Goal: Download file/media

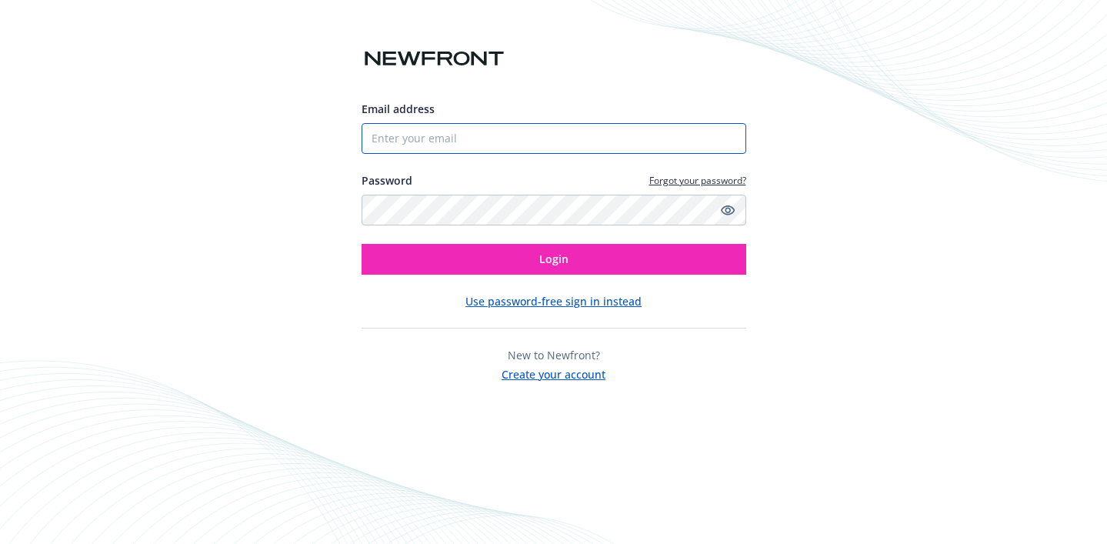
click at [427, 132] on input "Email address" at bounding box center [553, 138] width 385 height 31
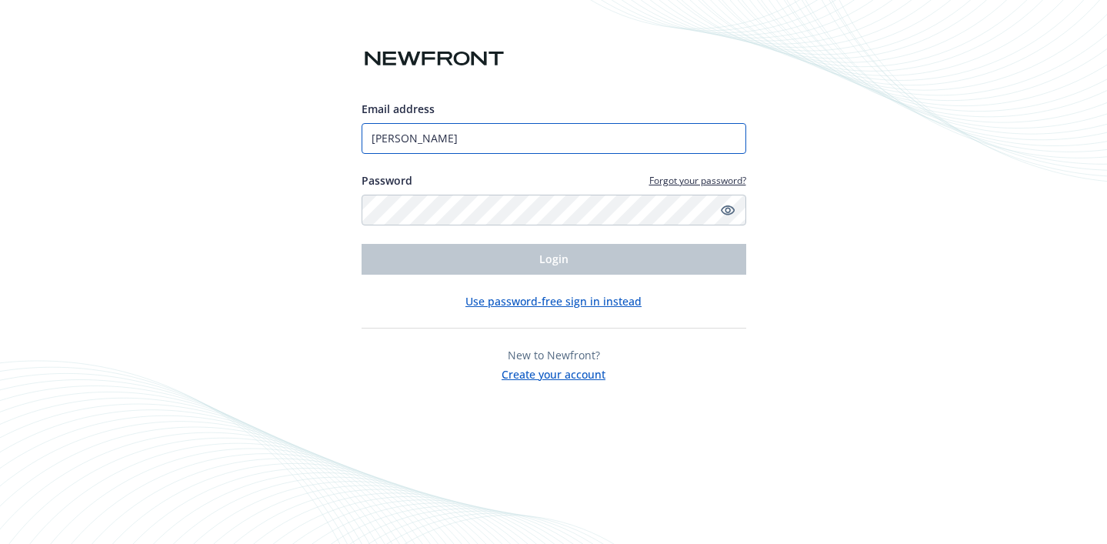
type input "[PERSON_NAME][EMAIL_ADDRESS][DOMAIN_NAME]"
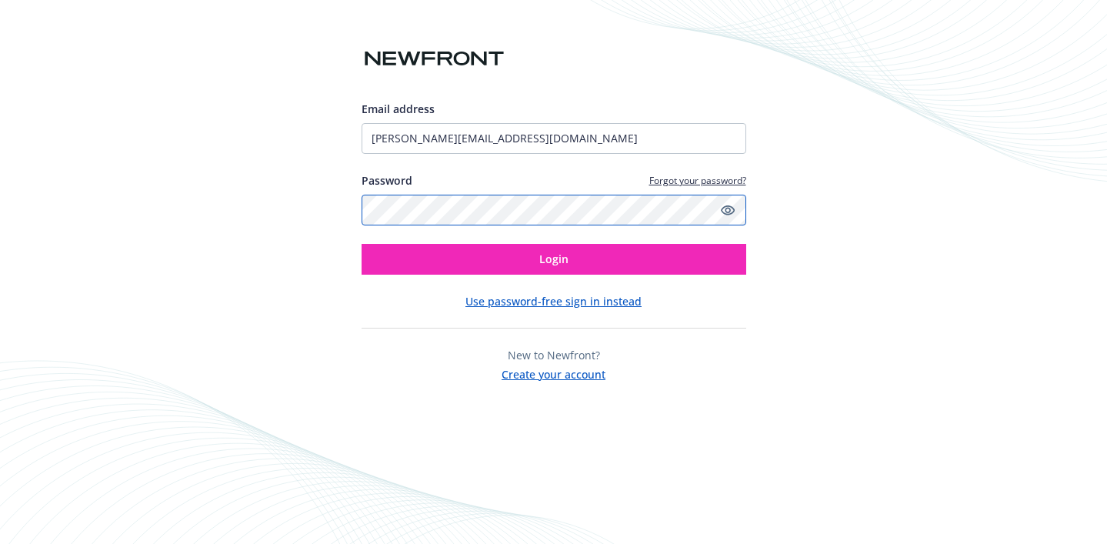
click at [361, 244] on button "Login" at bounding box center [553, 259] width 385 height 31
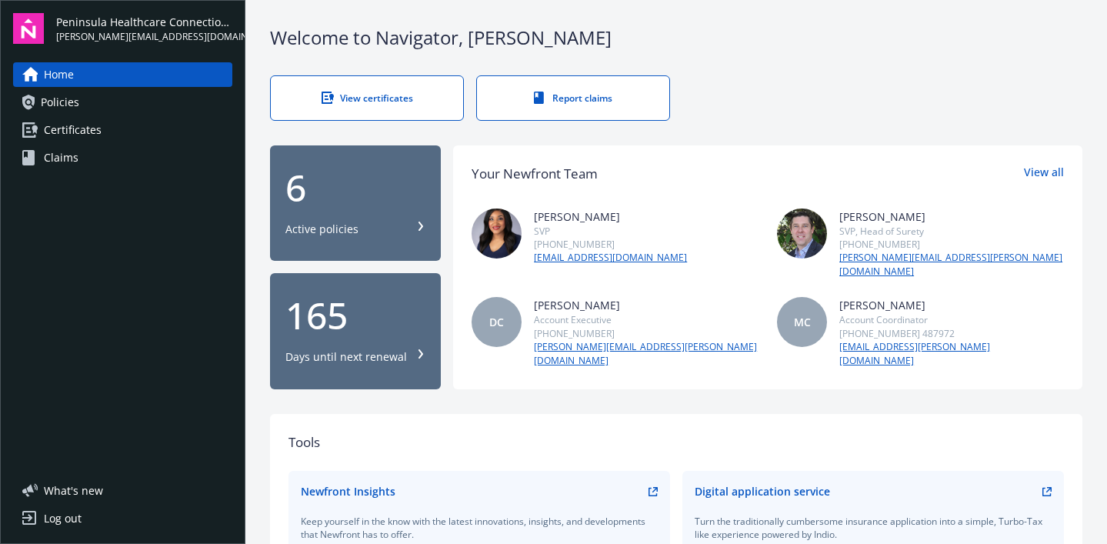
click at [351, 203] on div "6 Active policies" at bounding box center [355, 203] width 140 height 68
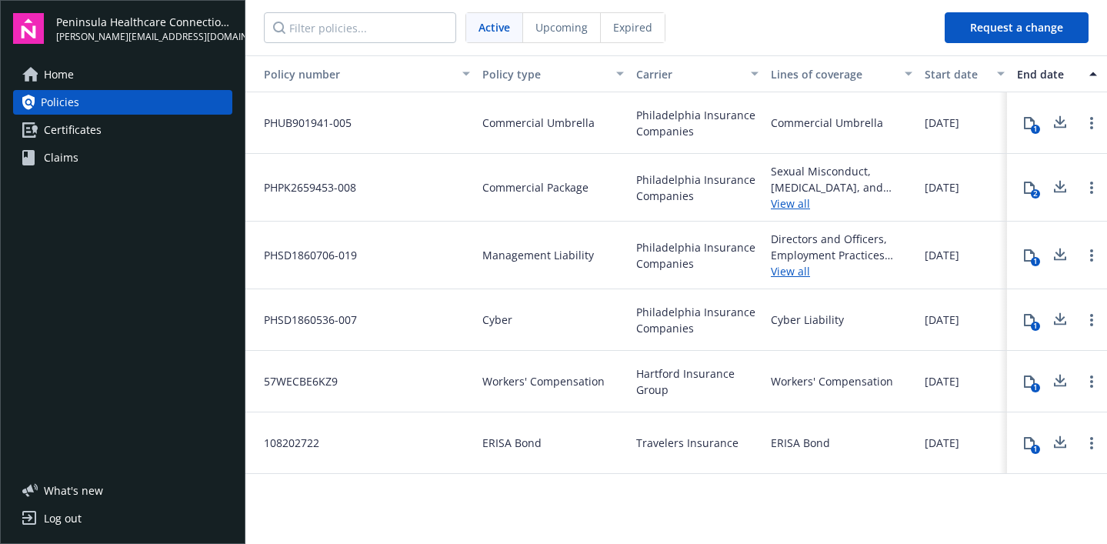
click at [70, 126] on span "Certificates" at bounding box center [73, 130] width 58 height 25
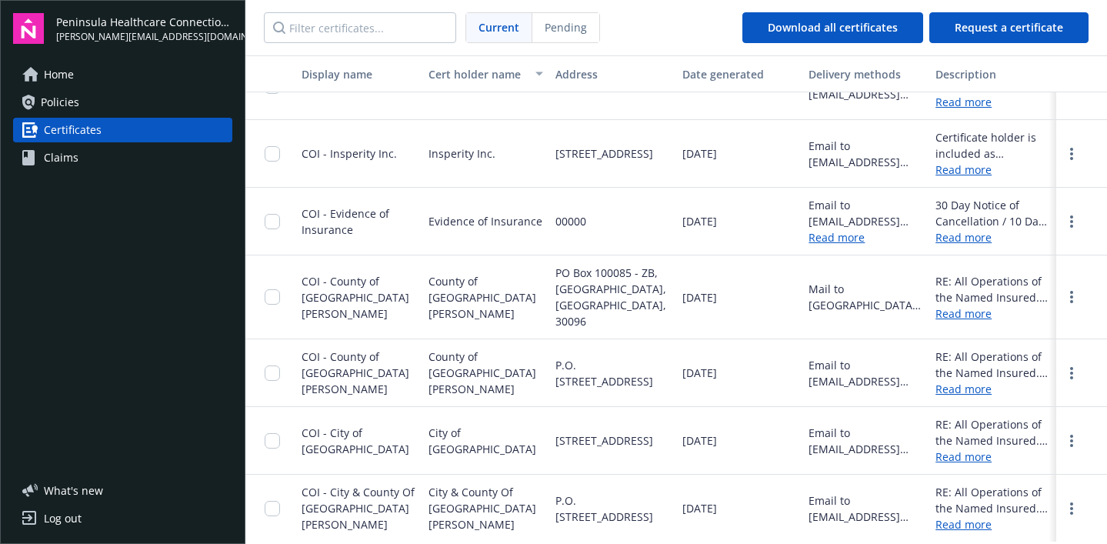
scroll to position [724, 0]
click at [361, 439] on span "COI - City of [GEOGRAPHIC_DATA]" at bounding box center [356, 440] width 108 height 31
click at [81, 96] on link "Policies" at bounding box center [122, 102] width 219 height 25
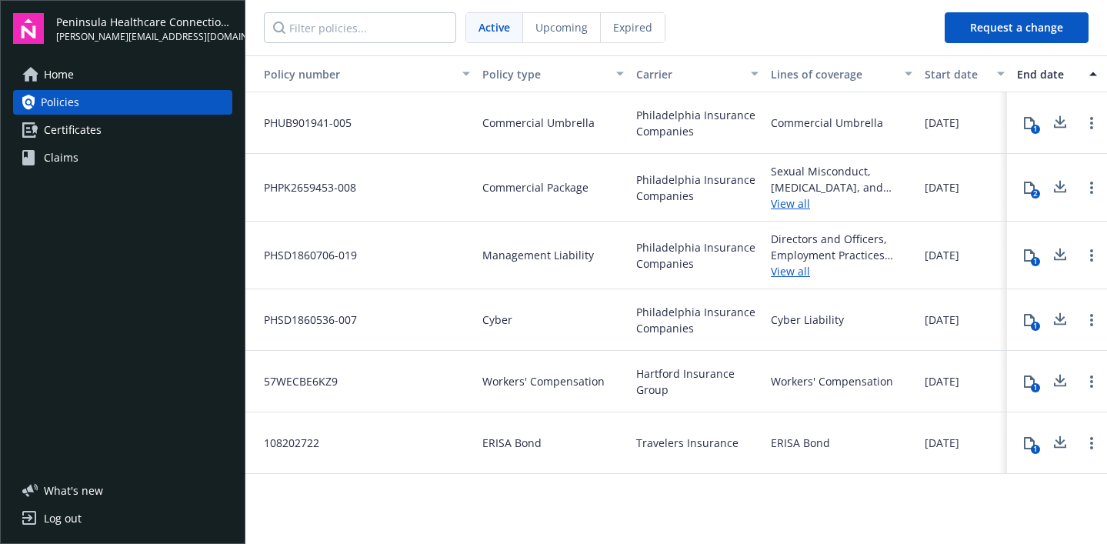
click at [89, 126] on span "Certificates" at bounding box center [73, 130] width 58 height 25
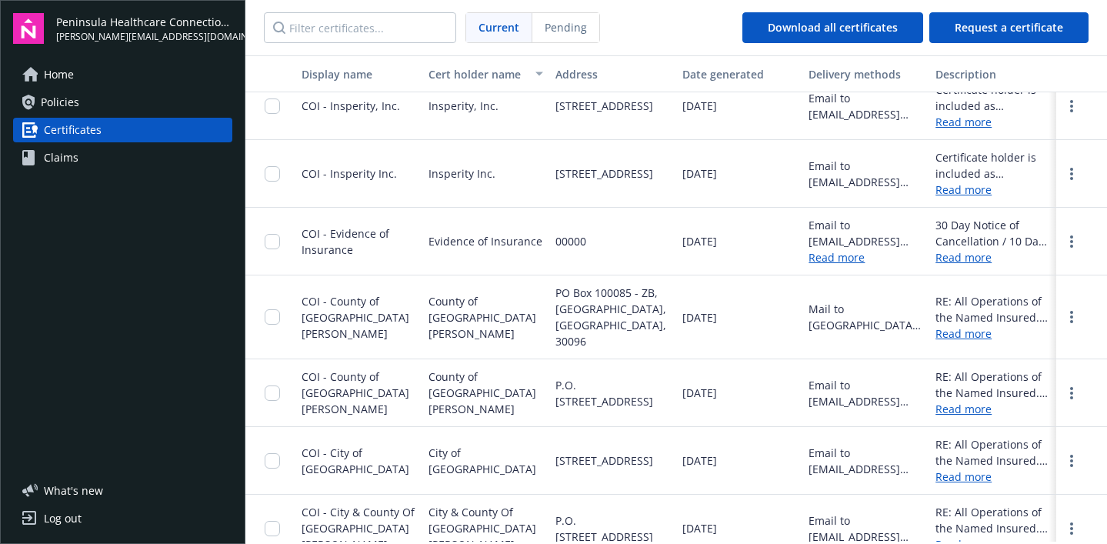
scroll to position [724, 0]
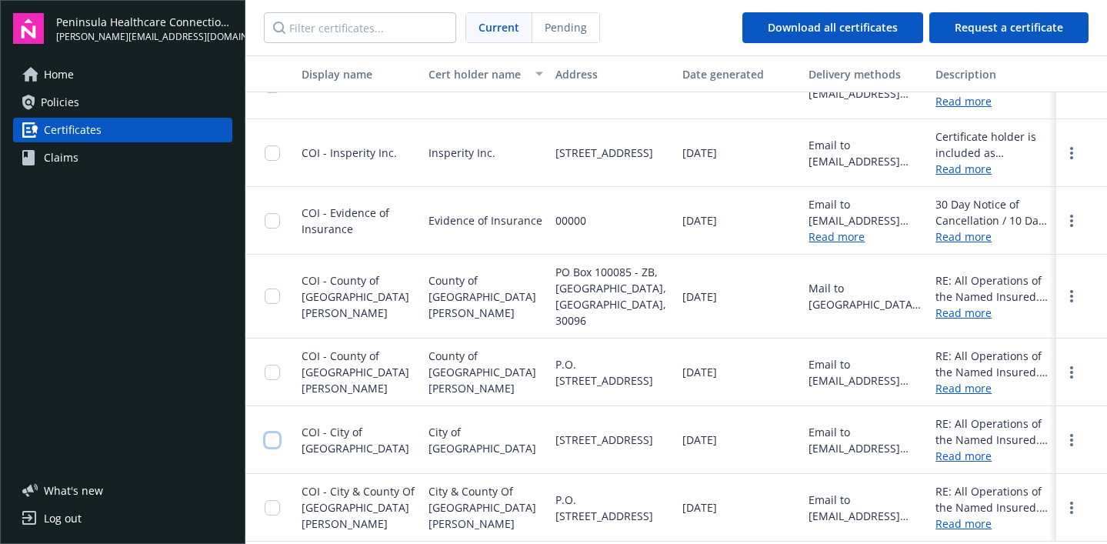
click at [275, 439] on input "checkbox" at bounding box center [272, 439] width 15 height 15
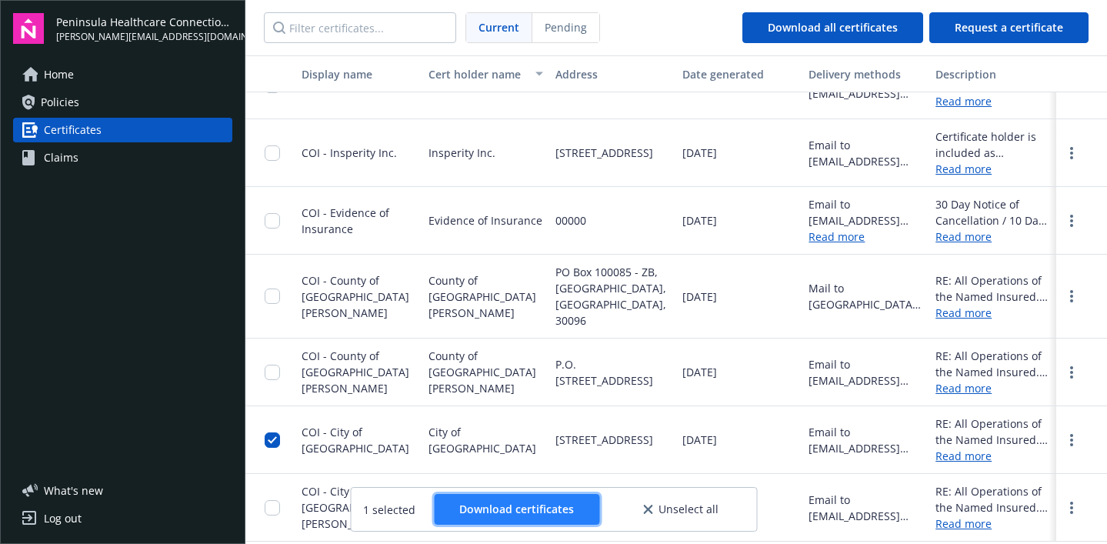
click at [478, 505] on span "Download certificates" at bounding box center [516, 508] width 115 height 15
click at [1064, 441] on link "more" at bounding box center [1071, 440] width 18 height 18
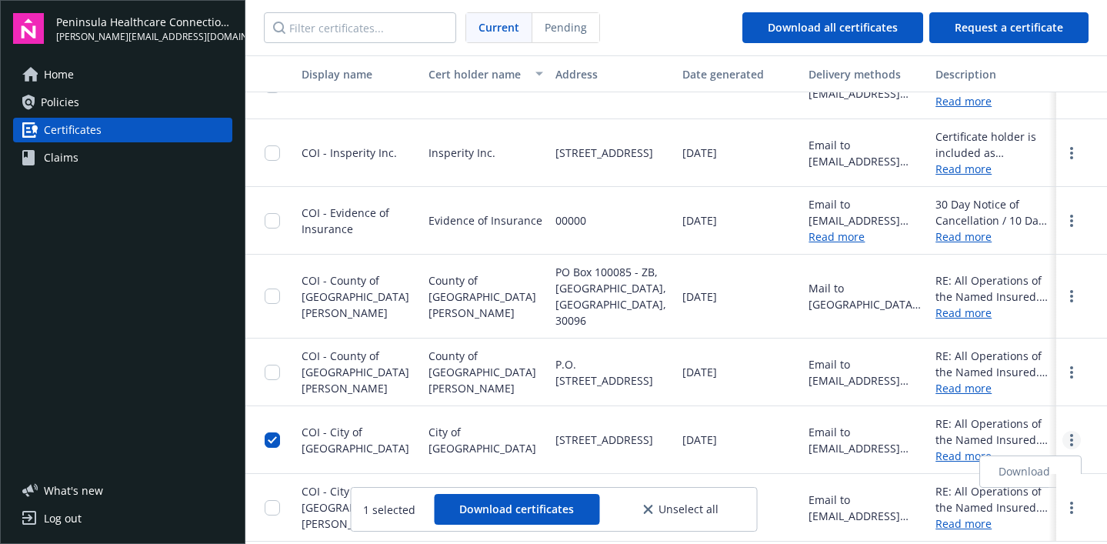
click at [1064, 441] on link "more" at bounding box center [1071, 440] width 18 height 18
click at [983, 29] on span "Request a certificate" at bounding box center [1009, 27] width 108 height 15
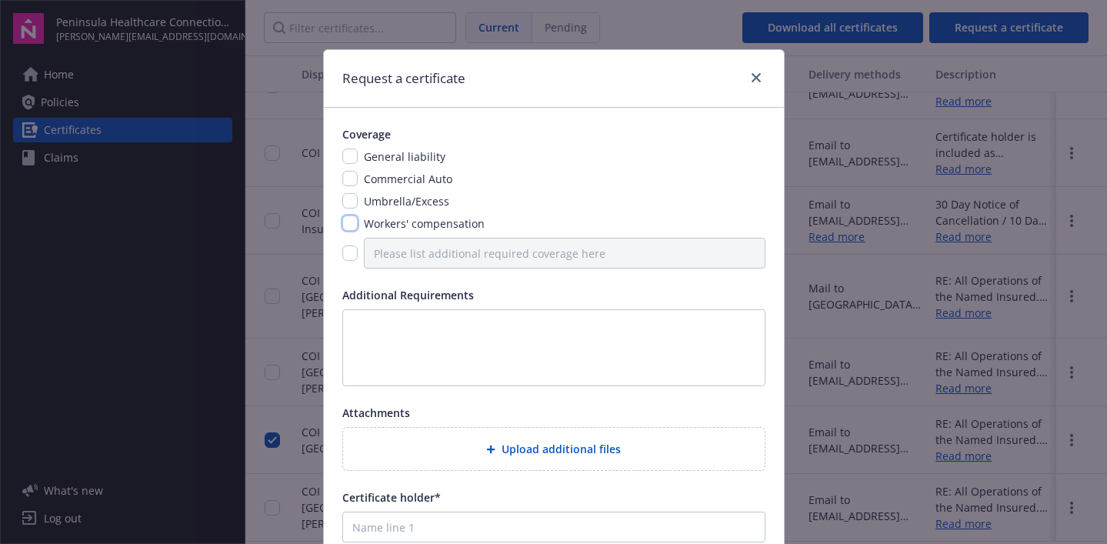
click at [345, 216] on input "checkbox" at bounding box center [349, 222] width 15 height 15
checkbox input "true"
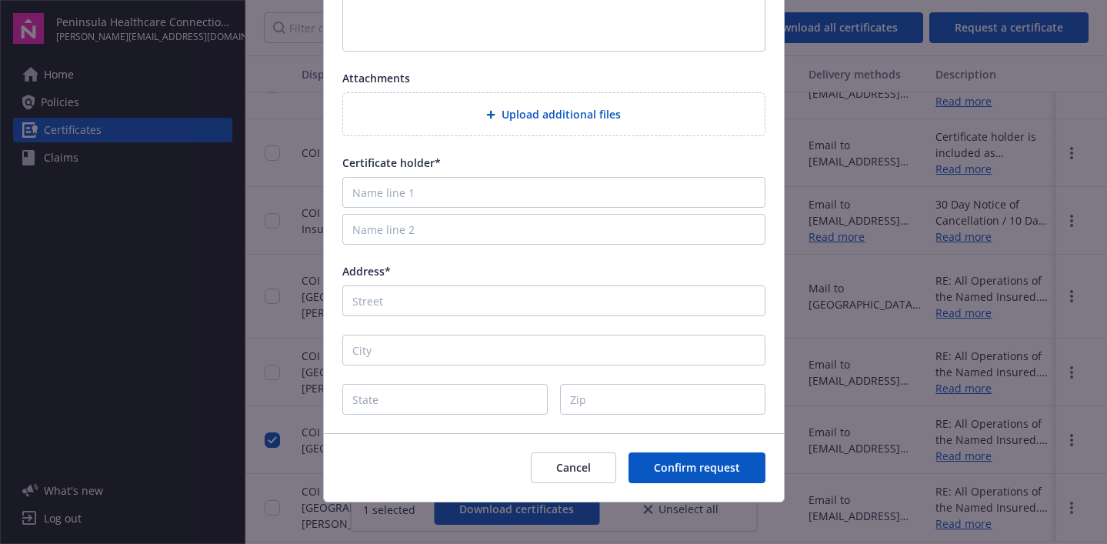
scroll to position [342, 0]
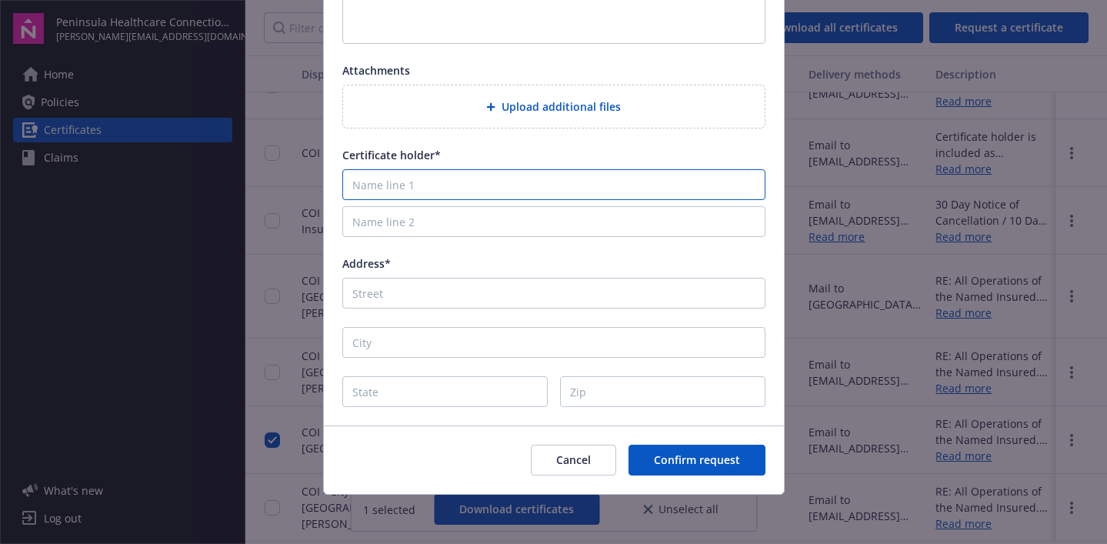
click at [404, 184] on input "Name line 1" at bounding box center [553, 184] width 423 height 31
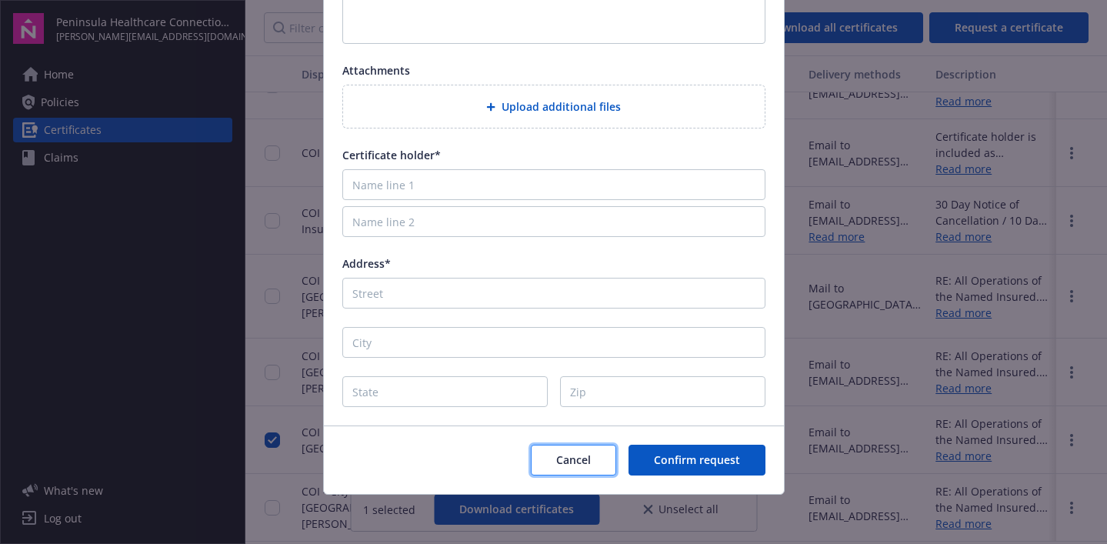
click at [589, 466] on button "Cancel" at bounding box center [573, 460] width 85 height 31
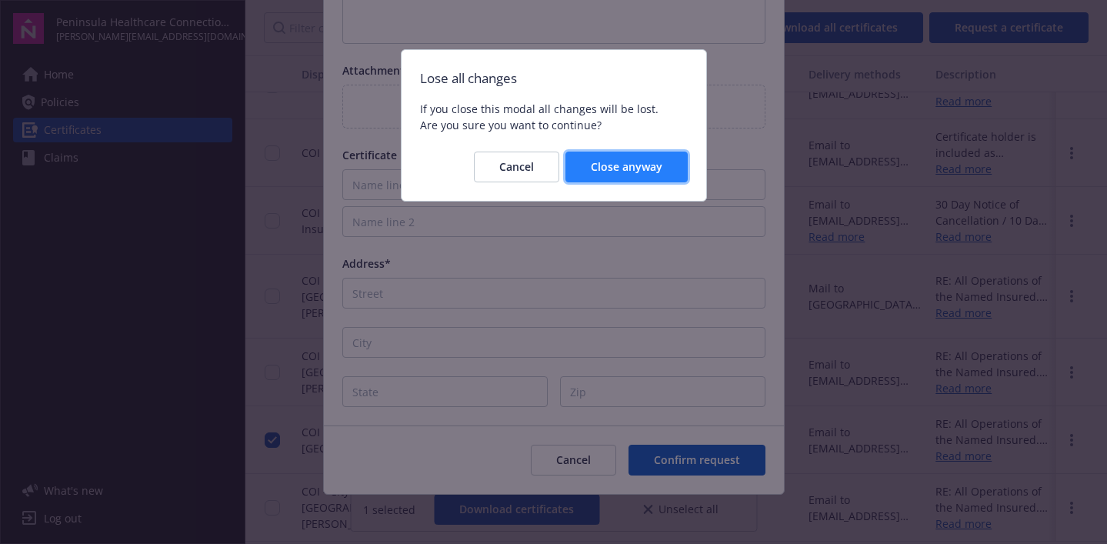
click at [611, 164] on span "Close anyway" at bounding box center [627, 166] width 72 height 15
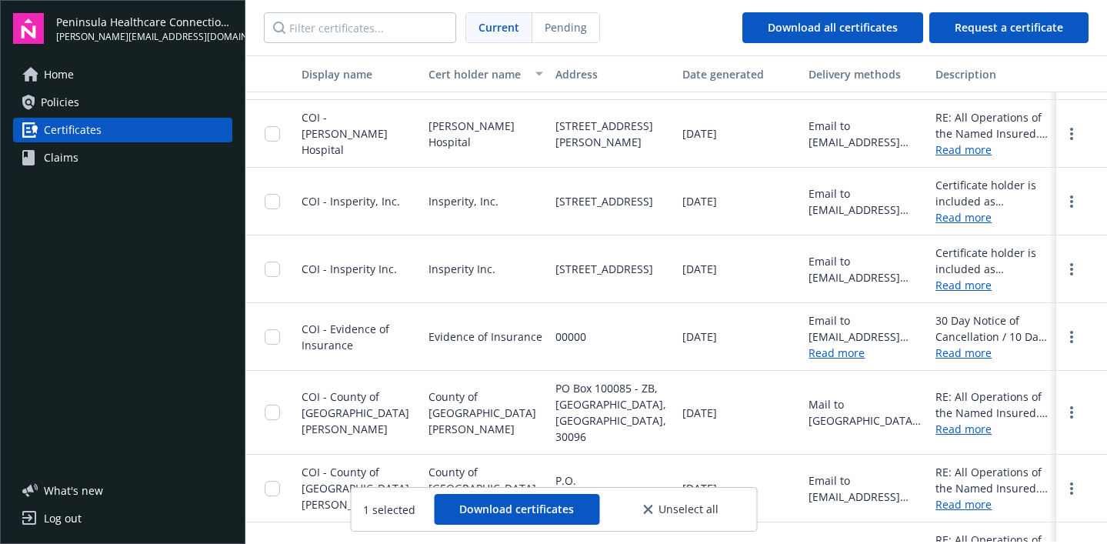
scroll to position [724, 0]
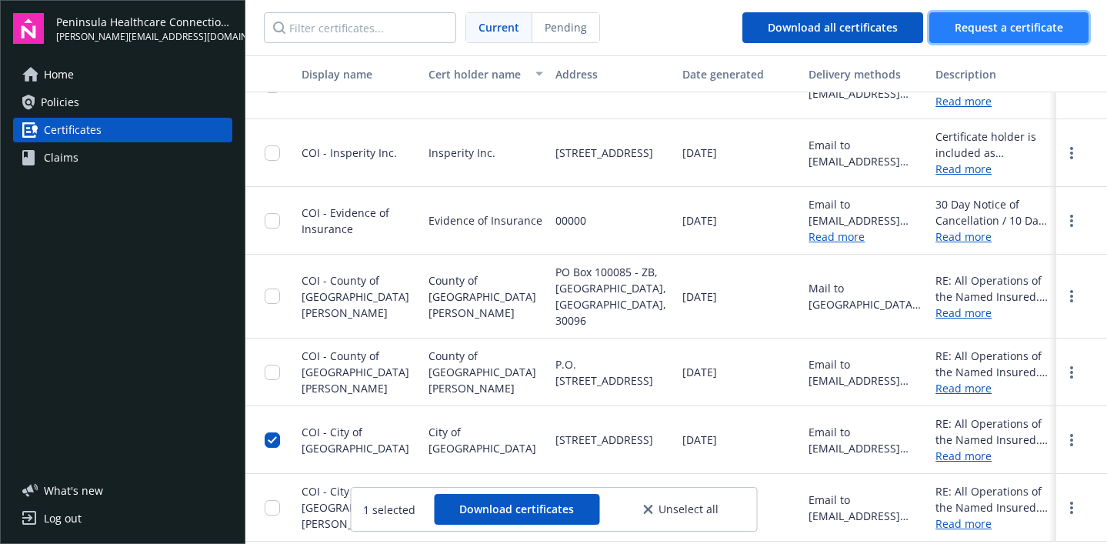
click at [980, 26] on span "Request a certificate" at bounding box center [1009, 27] width 108 height 15
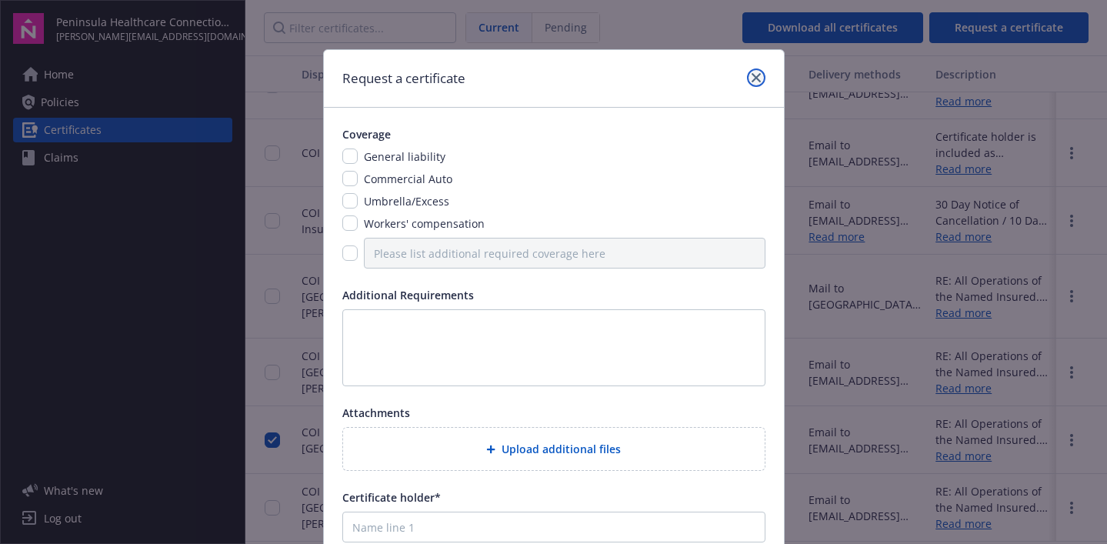
click at [751, 73] on icon "close" at bounding box center [755, 77] width 9 height 9
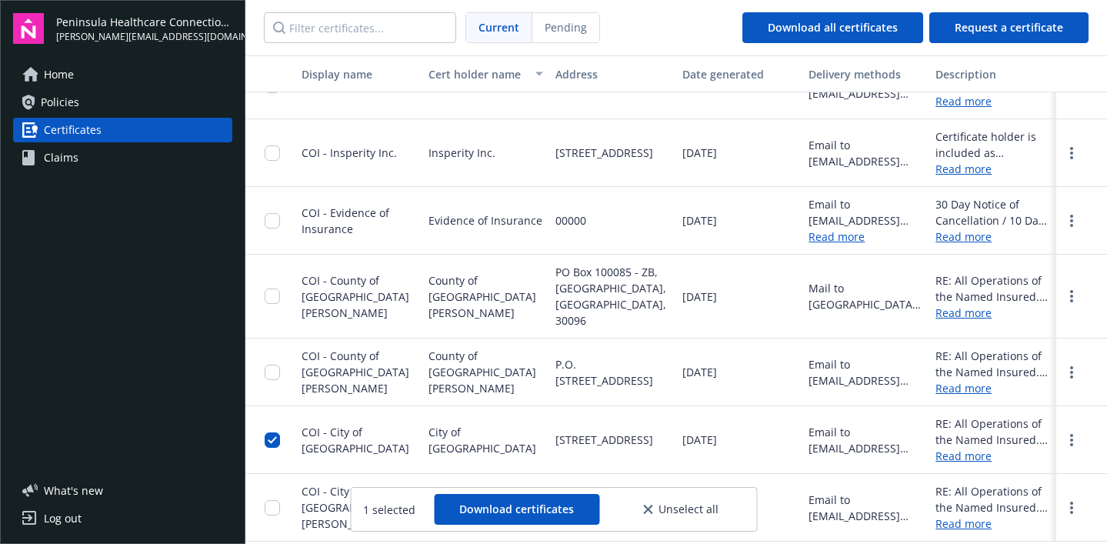
click at [47, 98] on span "Policies" at bounding box center [60, 102] width 38 height 25
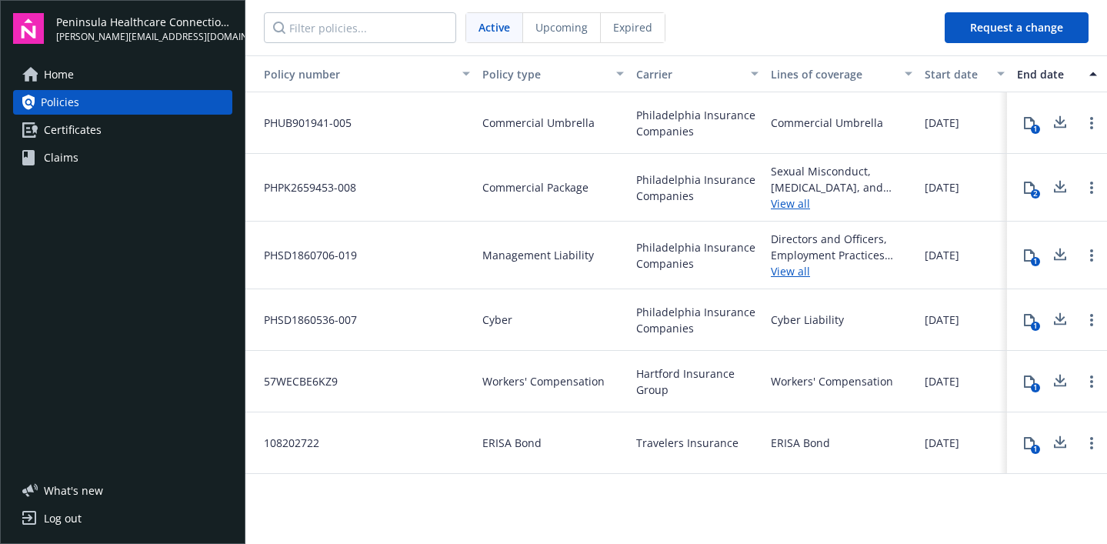
click at [561, 30] on span "Upcoming" at bounding box center [561, 27] width 52 height 16
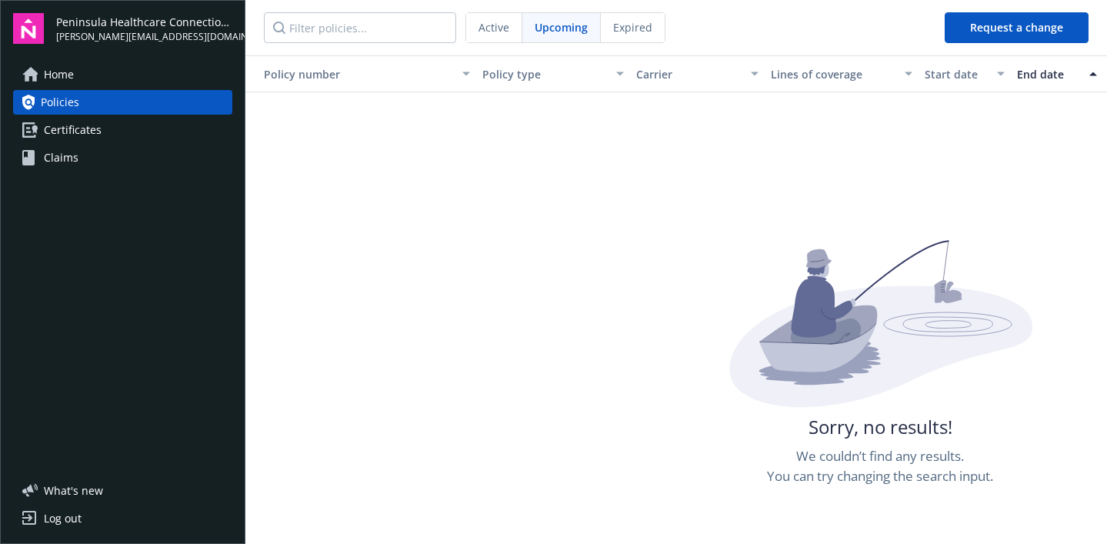
click at [644, 22] on span "Expired" at bounding box center [632, 27] width 39 height 16
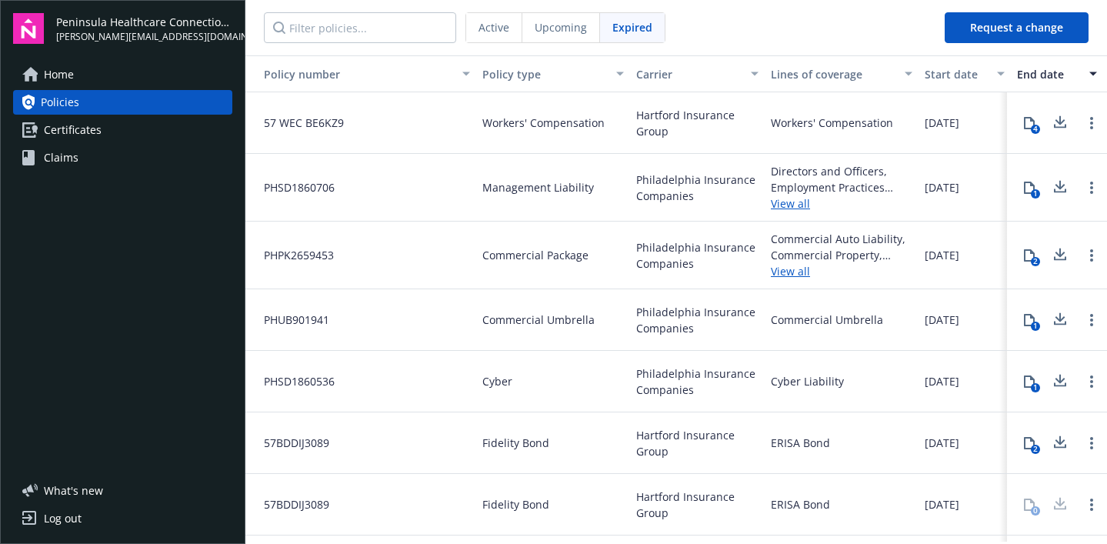
click at [495, 38] on div "Active" at bounding box center [494, 27] width 56 height 29
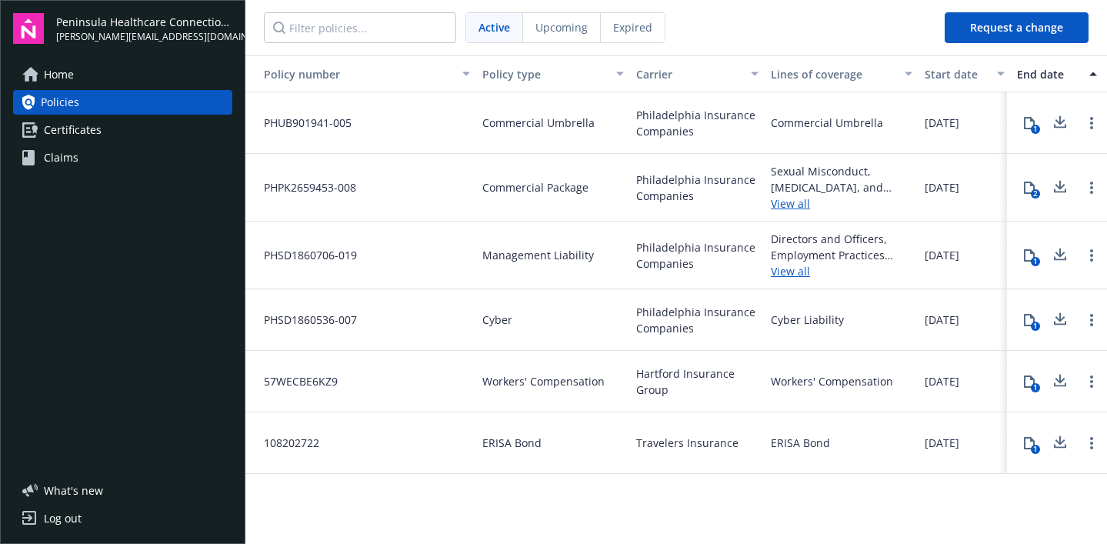
click at [551, 381] on span "Workers' Compensation" at bounding box center [543, 381] width 122 height 16
click at [1025, 379] on icon at bounding box center [1029, 381] width 12 height 12
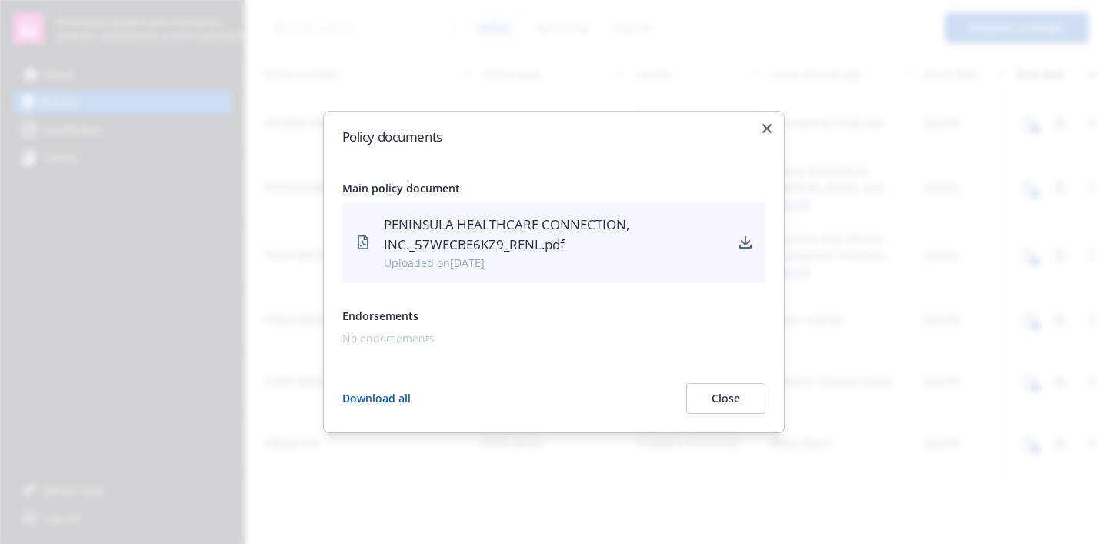
click at [744, 242] on icon "download" at bounding box center [746, 241] width 10 height 9
